Goal: Task Accomplishment & Management: Manage account settings

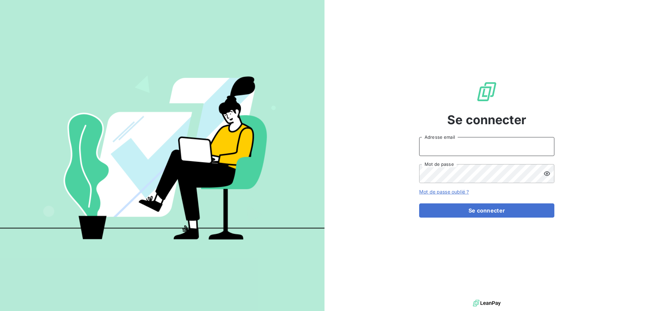
click at [448, 153] on input "Adresse email" at bounding box center [486, 146] width 135 height 19
type input "[PERSON_NAME][EMAIL_ADDRESS][DOMAIN_NAME]"
click at [546, 176] on icon at bounding box center [547, 173] width 7 height 7
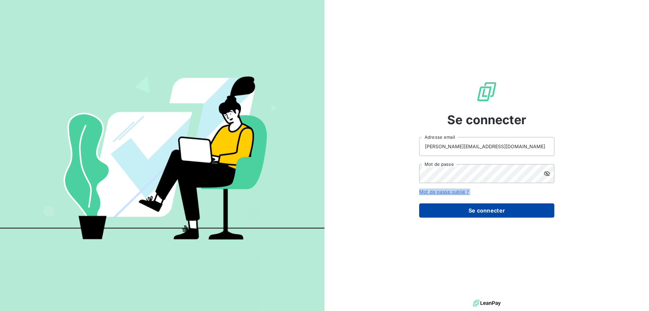
click at [494, 214] on button "Se connecter" at bounding box center [486, 210] width 135 height 14
